Goal: Register for event/course

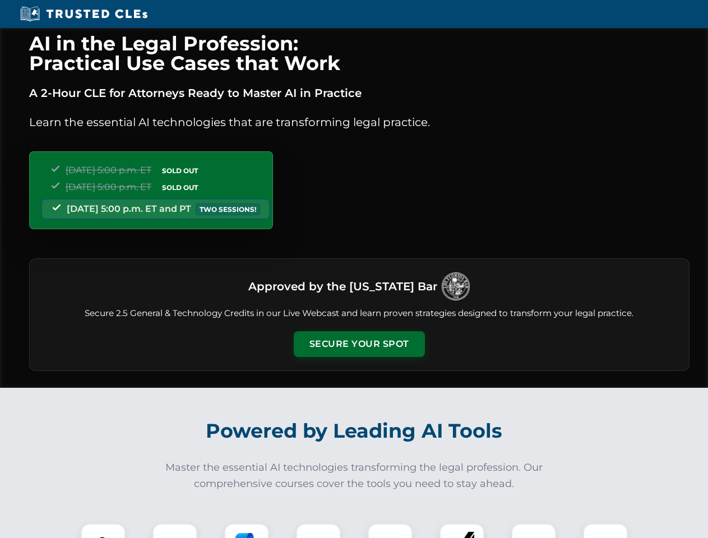
click at [359, 344] on button "Secure Your Spot" at bounding box center [359, 344] width 131 height 26
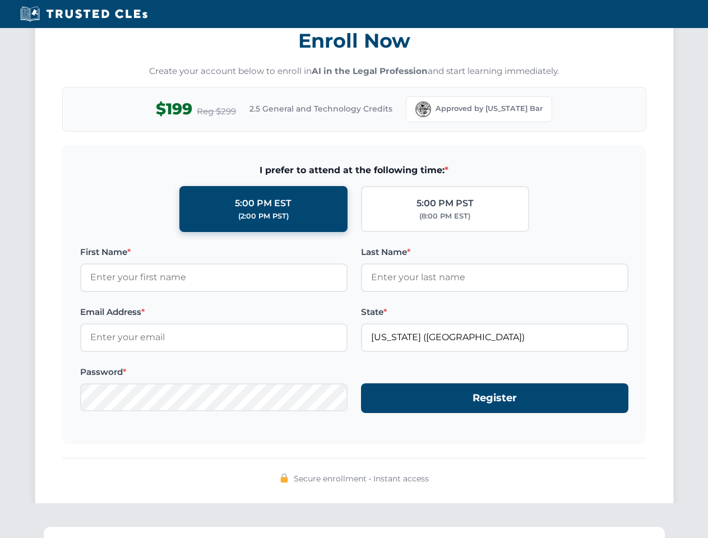
scroll to position [1100, 0]
